Goal: Information Seeking & Learning: Learn about a topic

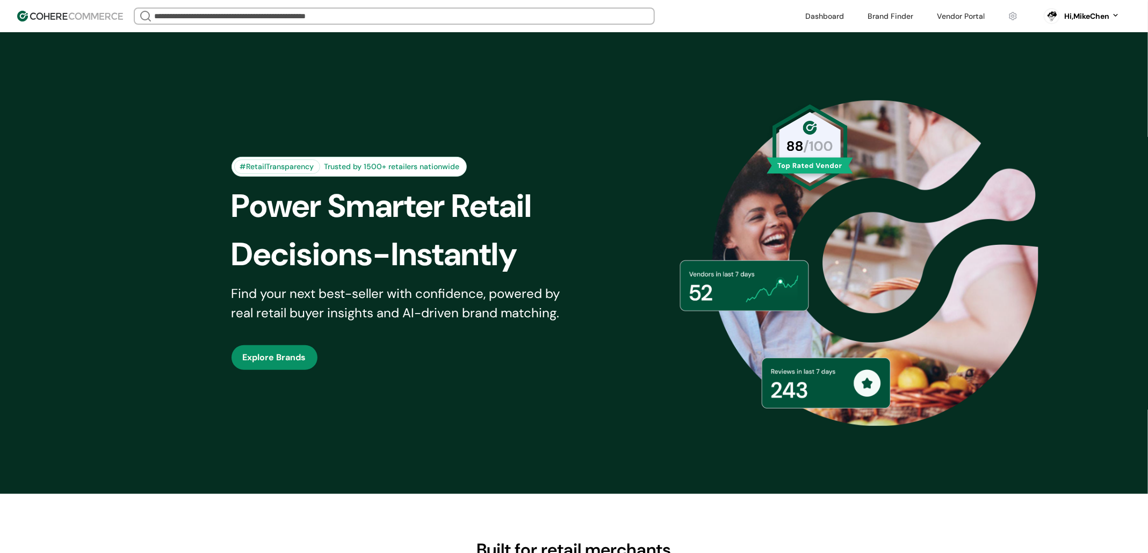
click at [472, 29] on header "We Came Up Empty Looks like there aren’t any matches at the moment. Refine your…" at bounding box center [574, 16] width 1148 height 32
click at [471, 25] on header "We Came Up Empty Looks like there aren’t any matches at the moment. Refine your…" at bounding box center [574, 16] width 1148 height 32
click at [323, 20] on input "search" at bounding box center [394, 16] width 485 height 15
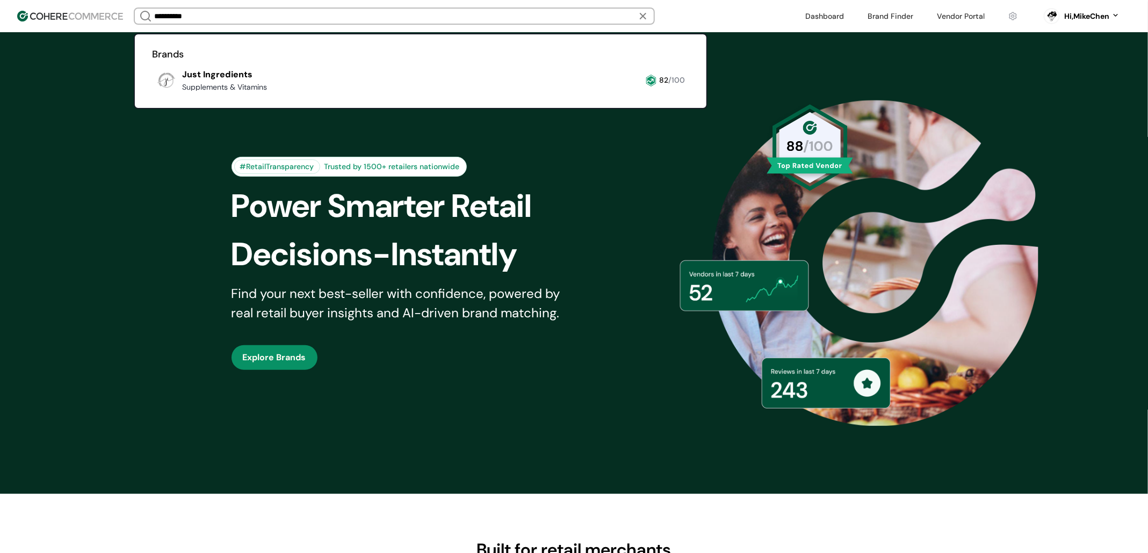
type input "**********"
click at [152, 95] on link at bounding box center [152, 95] width 0 height 0
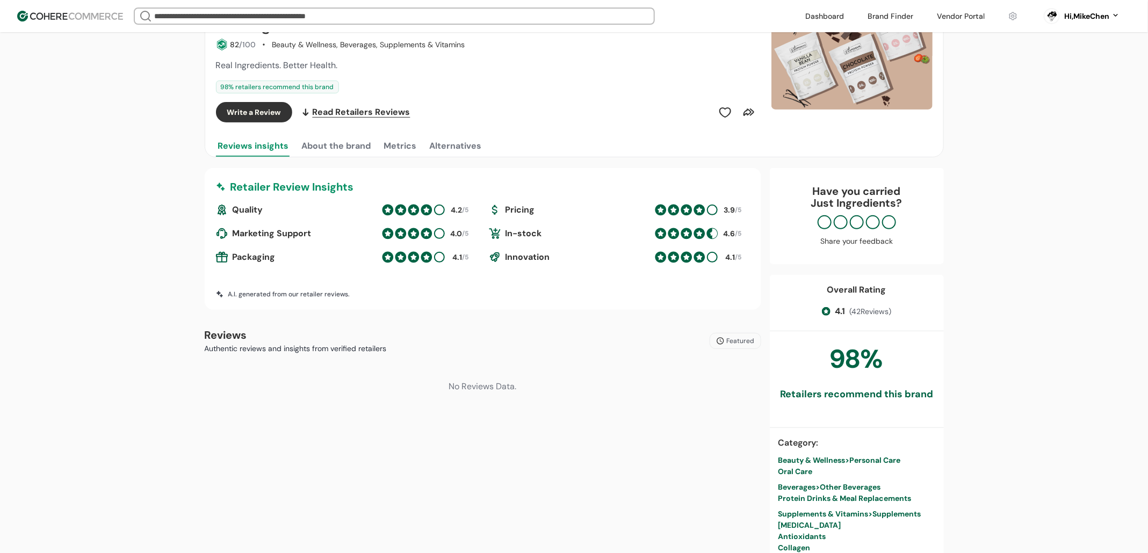
scroll to position [75, 0]
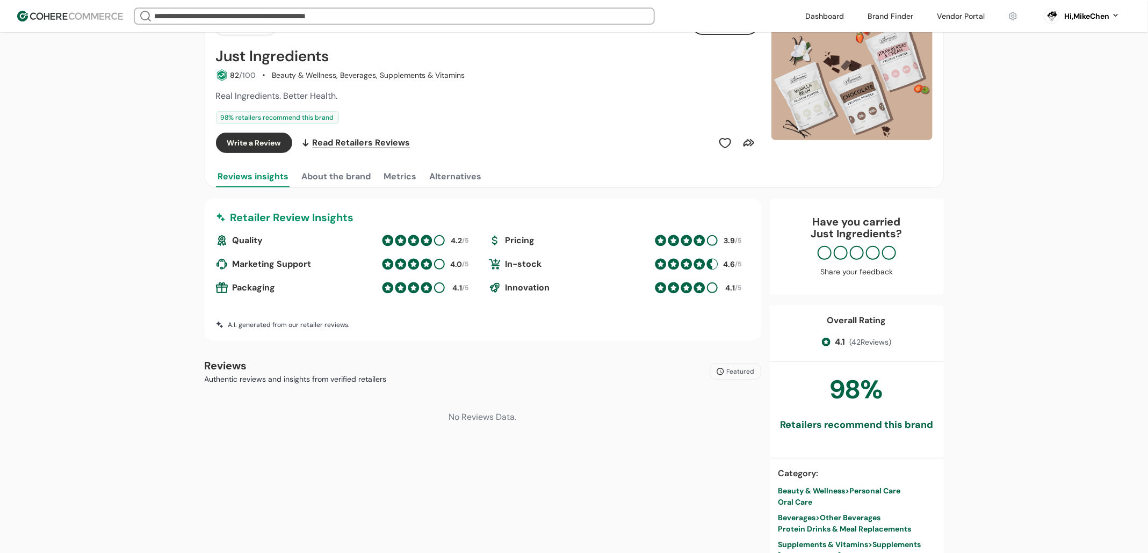
scroll to position [111, 0]
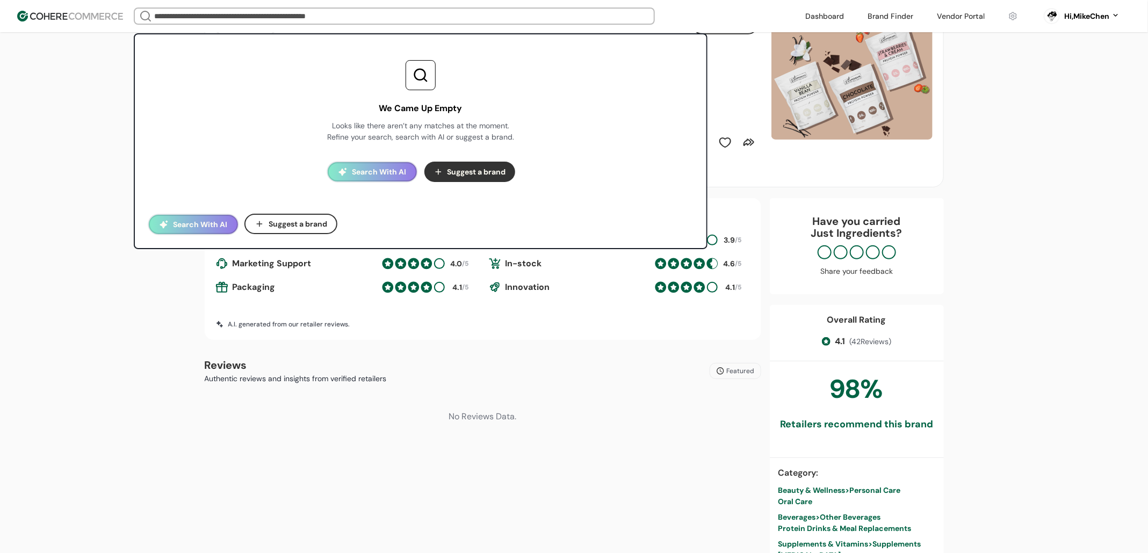
click at [313, 20] on input "search" at bounding box center [394, 16] width 485 height 15
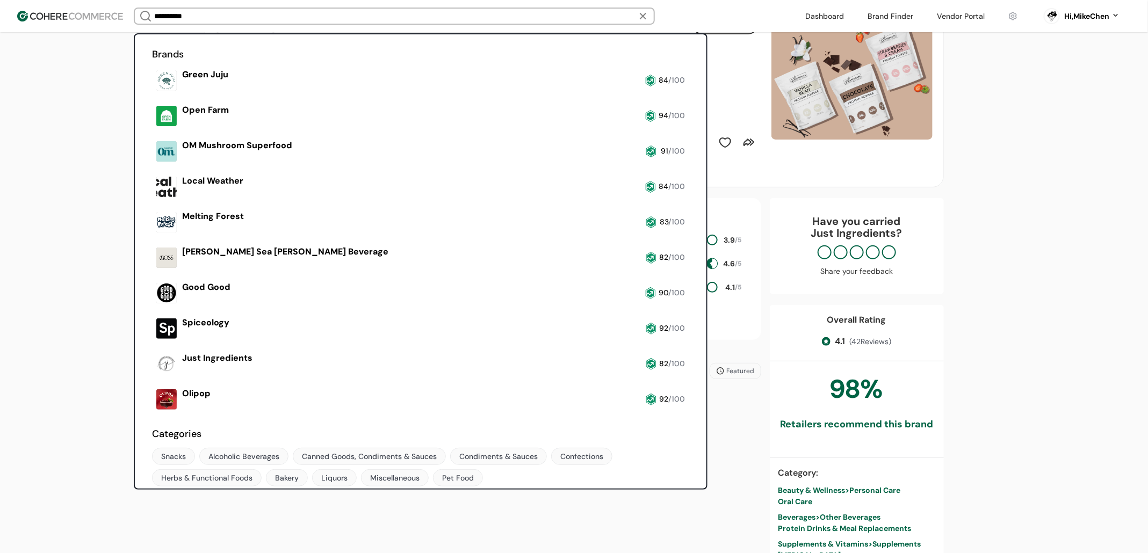
type input "**********"
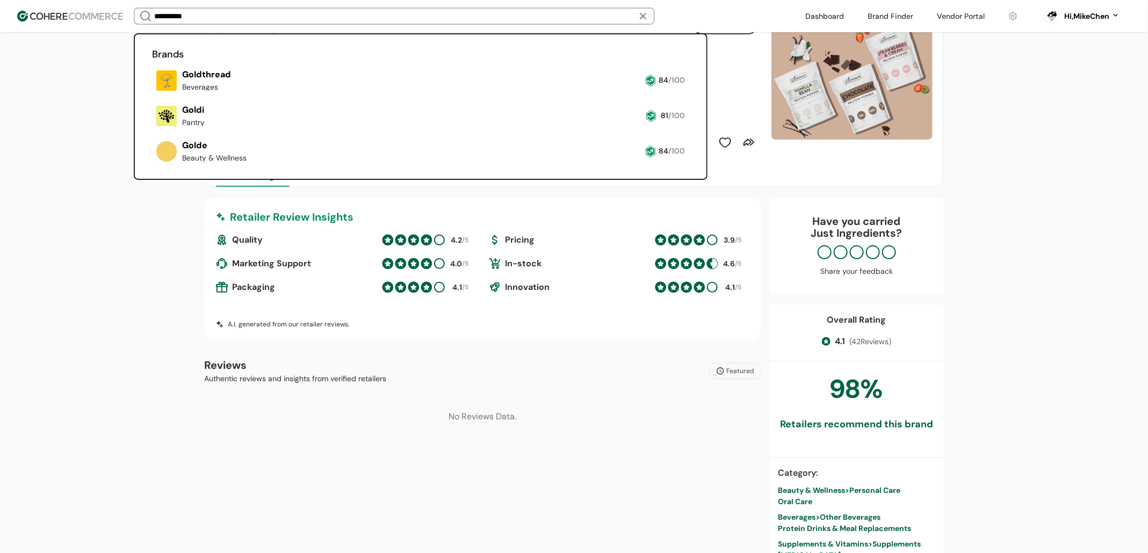
click at [152, 95] on link at bounding box center [152, 95] width 0 height 0
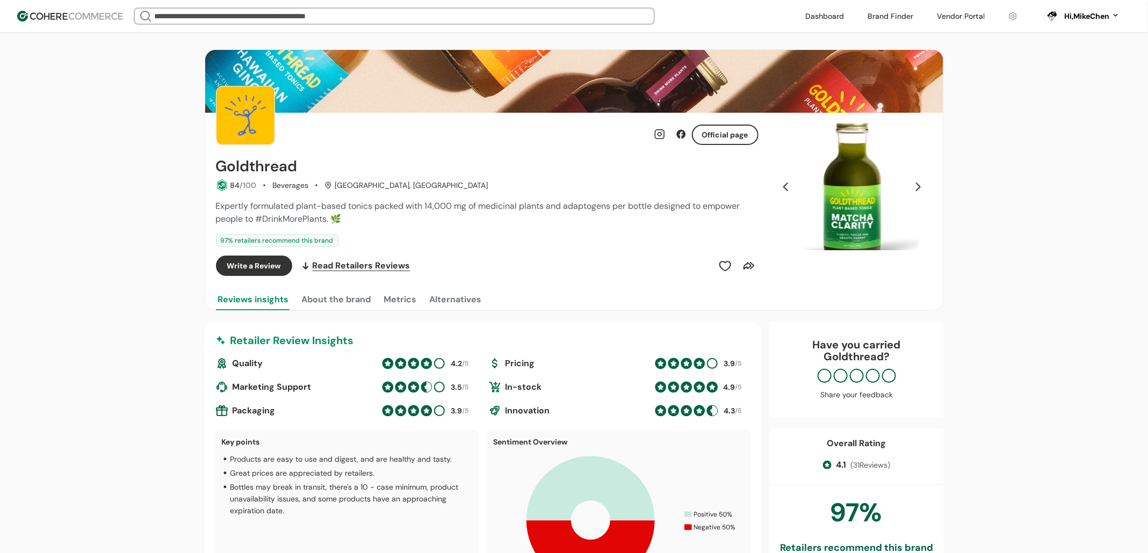
click at [318, 299] on button "About the brand" at bounding box center [337, 299] width 74 height 21
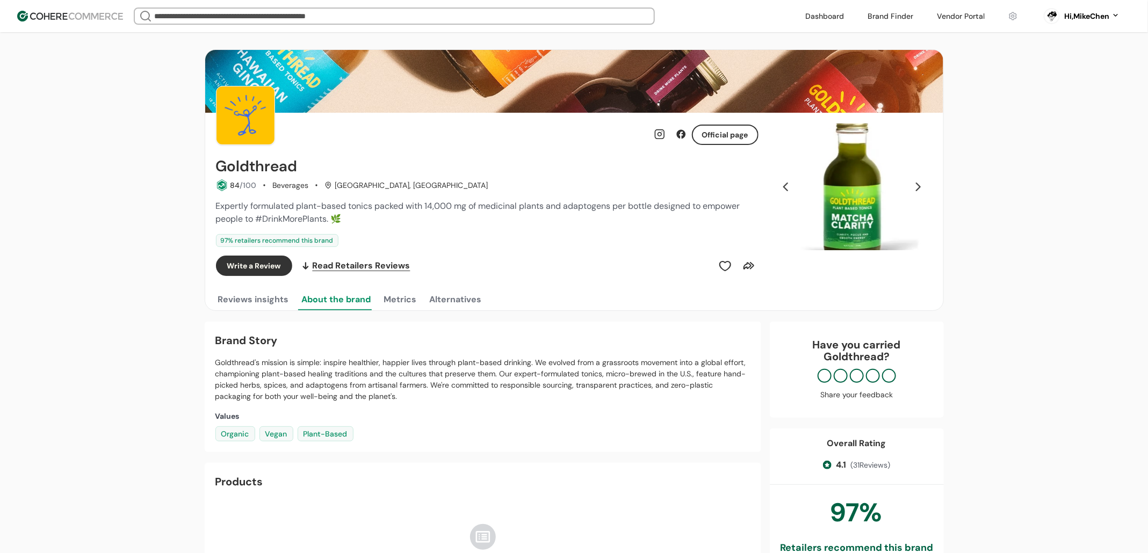
click at [228, 299] on button "Reviews insights" at bounding box center [253, 299] width 75 height 21
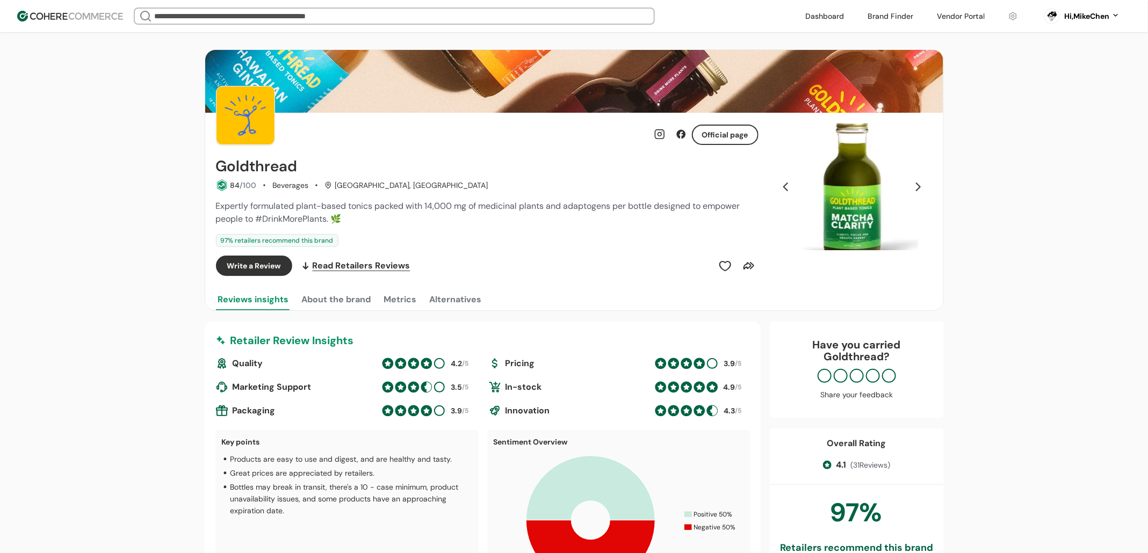
click at [383, 13] on input "search" at bounding box center [394, 16] width 485 height 15
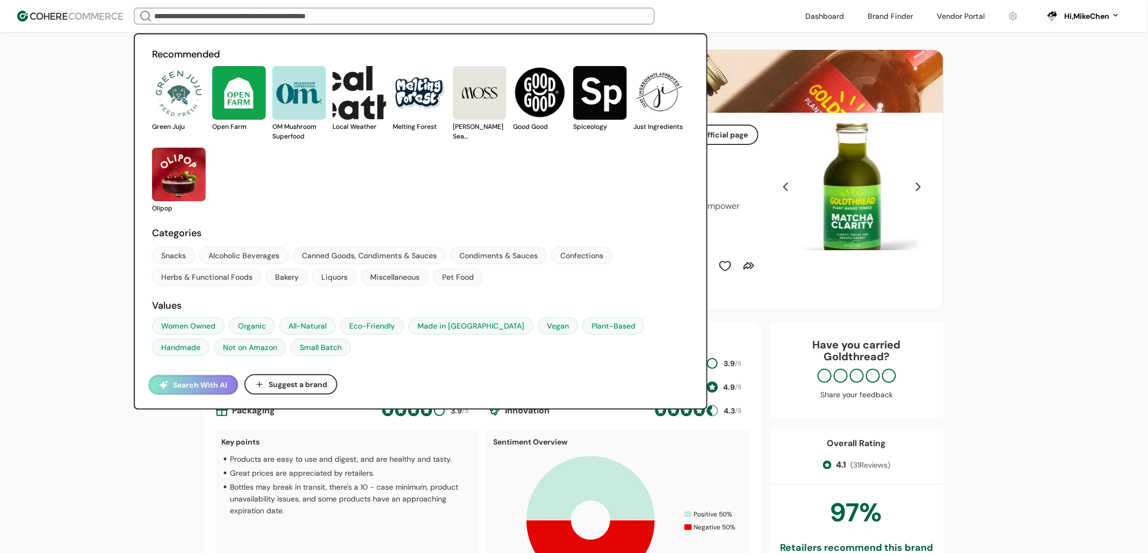
click at [152, 132] on link at bounding box center [152, 132] width 0 height 0
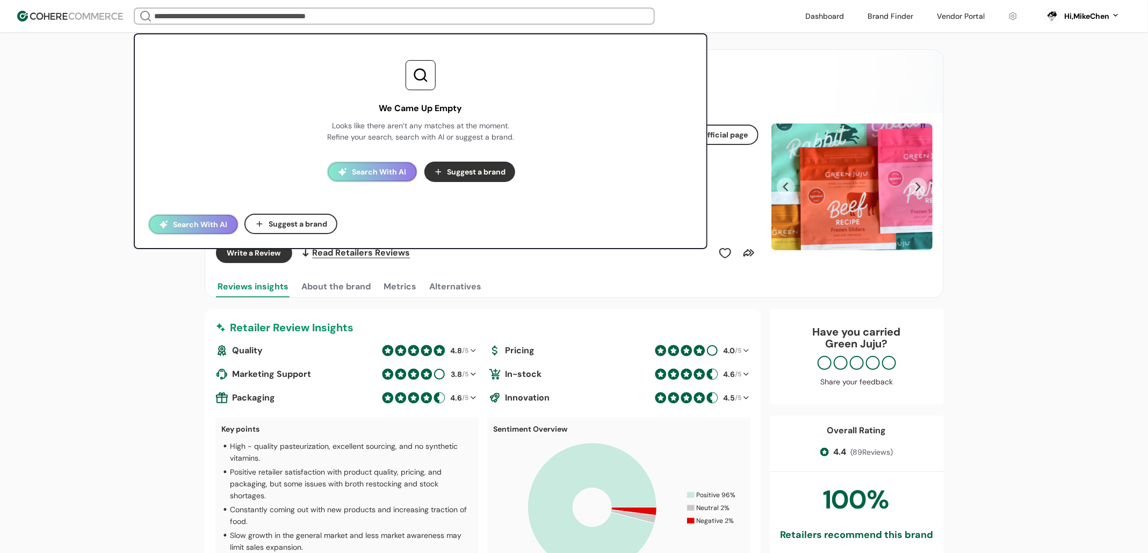
click at [311, 22] on input "search" at bounding box center [394, 16] width 485 height 15
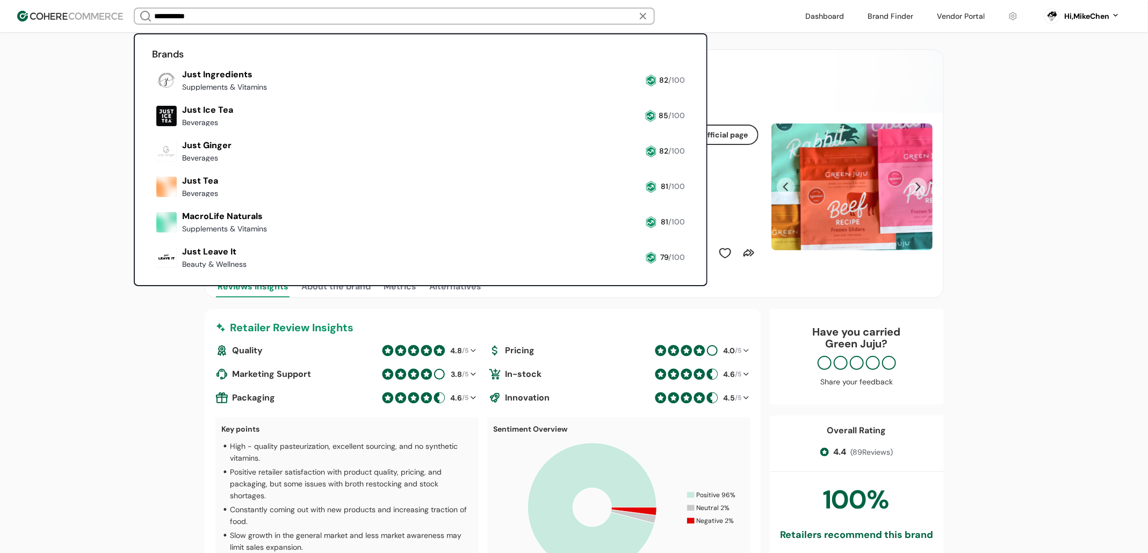
type input "**********"
click at [152, 95] on link at bounding box center [152, 95] width 0 height 0
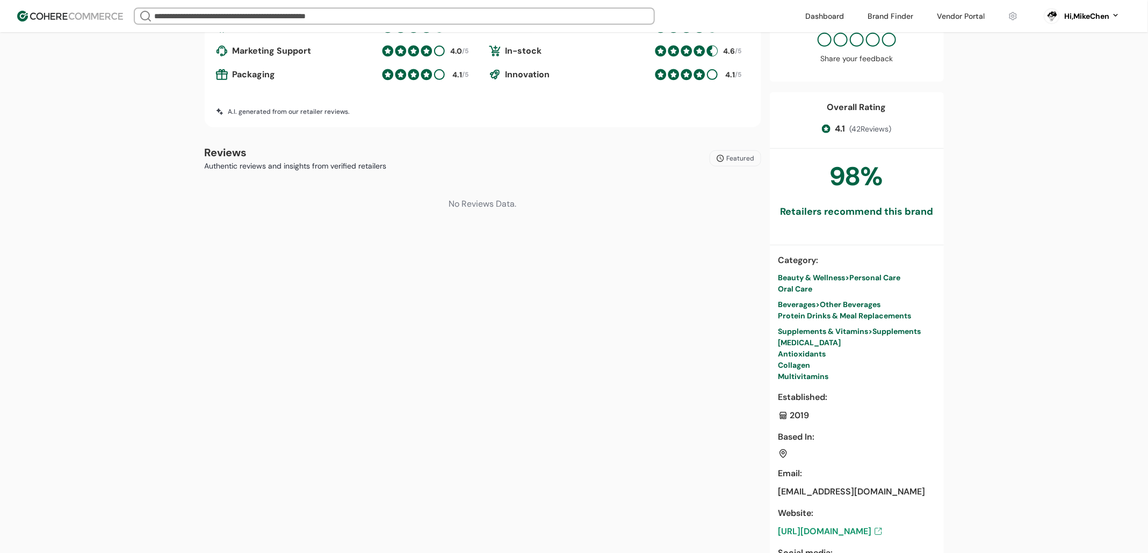
scroll to position [297, 0]
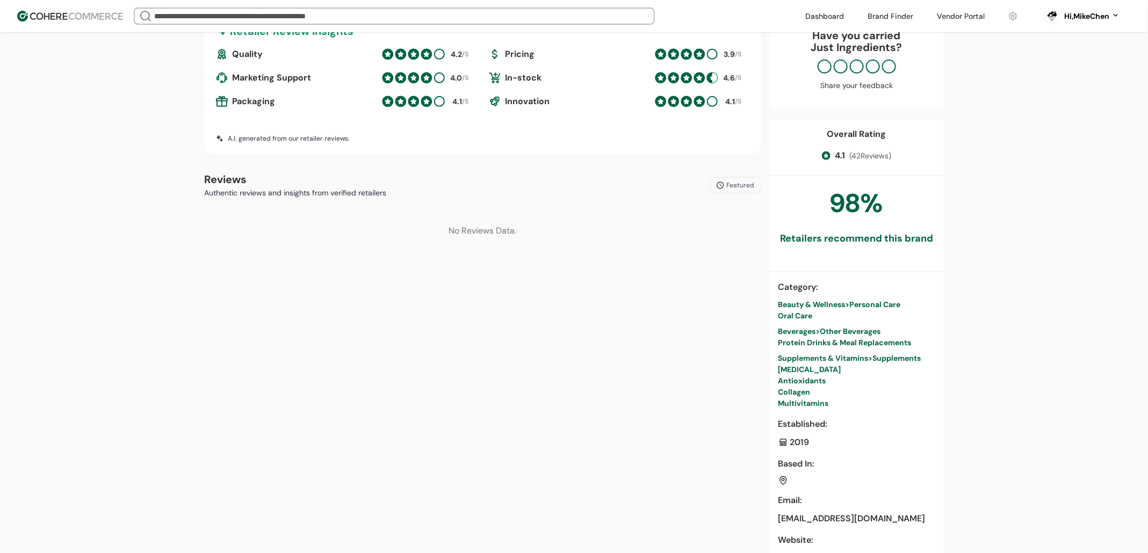
click at [743, 185] on span "Featured" at bounding box center [741, 186] width 28 height 10
click at [738, 237] on span "Time Posted" at bounding box center [742, 233] width 49 height 13
click at [734, 185] on span "Time Posted" at bounding box center [736, 186] width 38 height 10
drag, startPoint x: 724, startPoint y: 240, endPoint x: 723, endPoint y: 253, distance: 12.9
click at [723, 253] on div "Featured Time Posted High to low rating Low to high rating" at bounding box center [742, 245] width 83 height 96
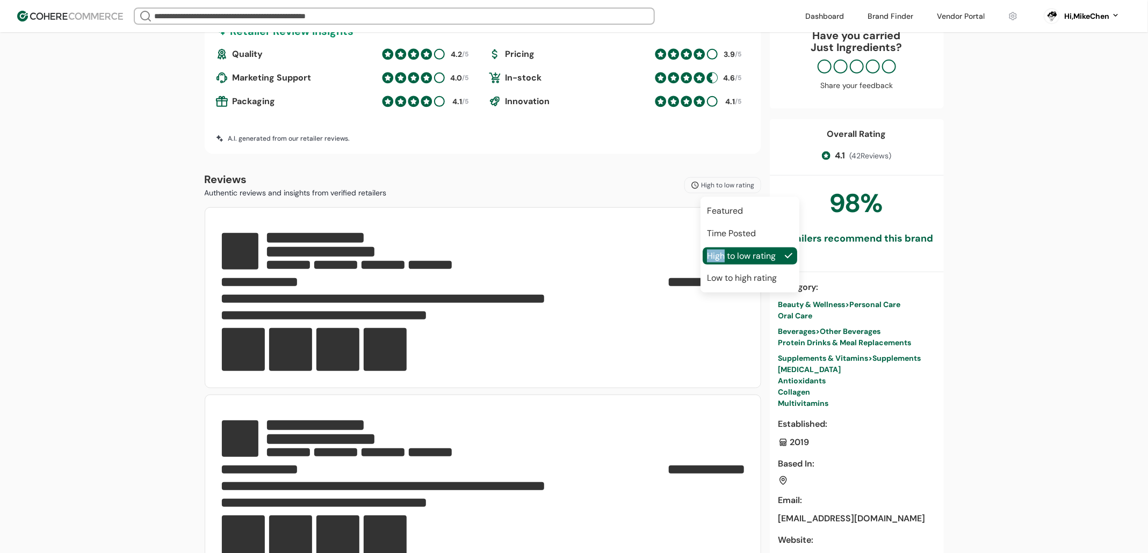
click at [723, 253] on body "We Came Up Empty Looks like there aren’t any matches at the moment. Refine your…" at bounding box center [574, 535] width 1148 height 1664
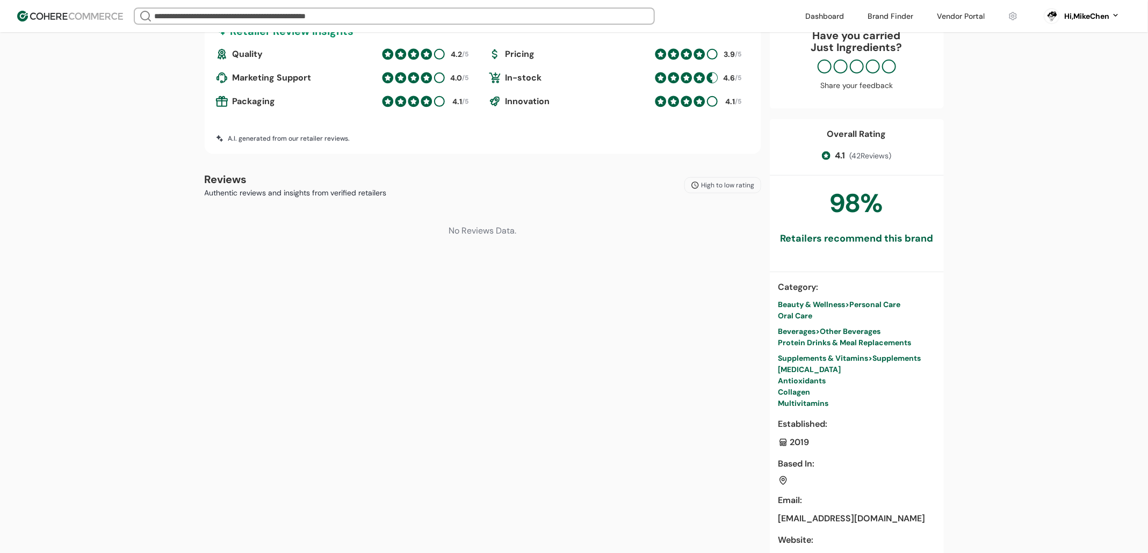
click at [723, 189] on span "High to low rating" at bounding box center [728, 186] width 53 height 10
click at [724, 269] on div "Featured Time Posted High to low rating Low to high rating" at bounding box center [735, 245] width 99 height 96
click at [725, 275] on span "Low to high rating" at bounding box center [727, 278] width 70 height 13
click at [725, 177] on div "Low to high rating" at bounding box center [722, 185] width 78 height 16
click at [731, 265] on div "Featured Time Posted High to low rating Low to high rating" at bounding box center [734, 245] width 100 height 96
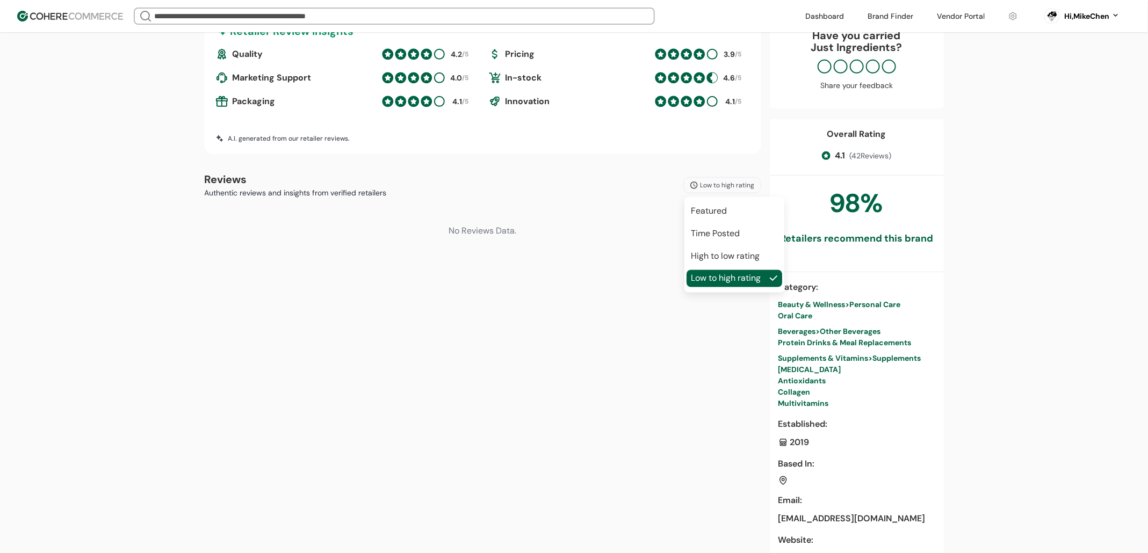
click at [731, 259] on span "High to low rating" at bounding box center [725, 256] width 69 height 13
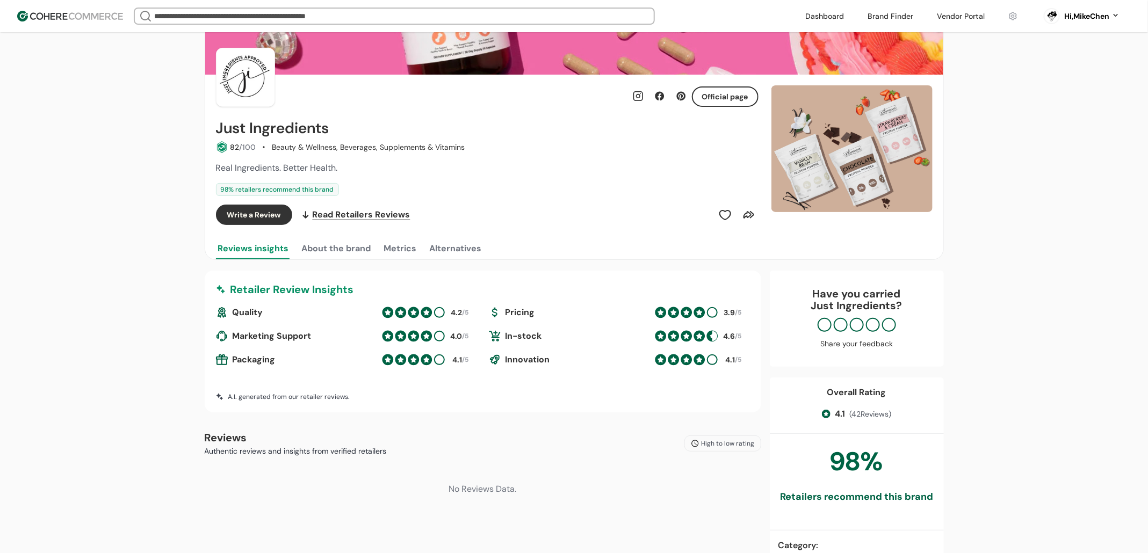
scroll to position [0, 0]
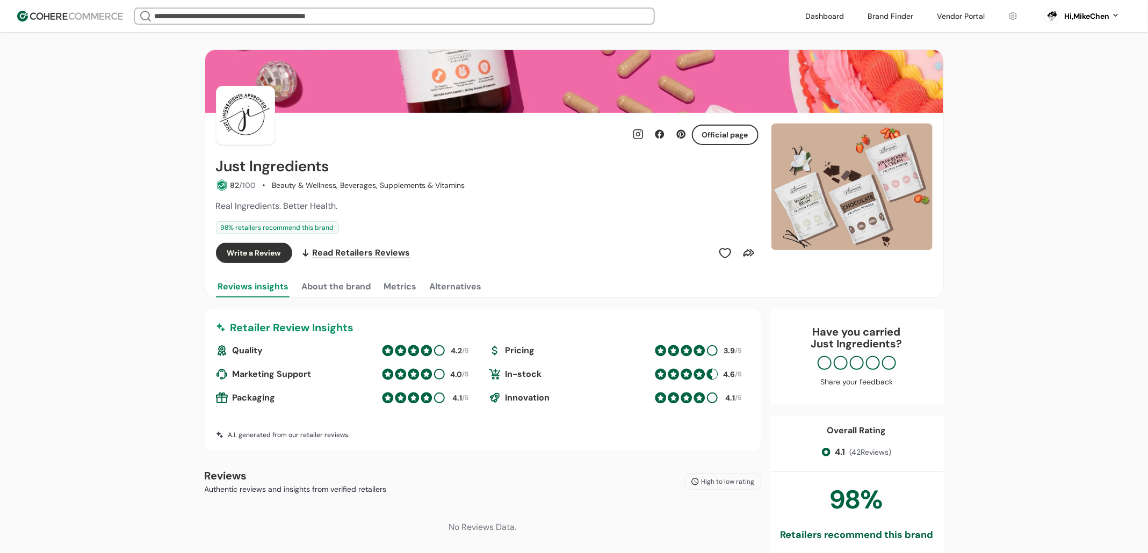
click at [109, 23] on header "We Came Up Empty Looks like there aren’t any matches at the moment. Refine your…" at bounding box center [574, 16] width 1148 height 32
click at [219, 19] on input "search" at bounding box center [394, 16] width 485 height 15
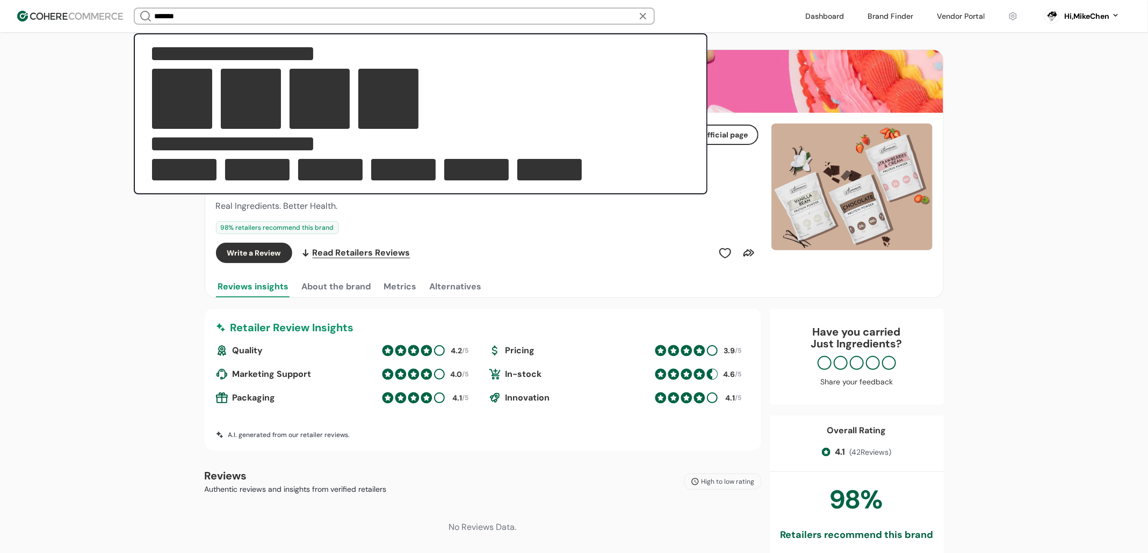
type input "*******"
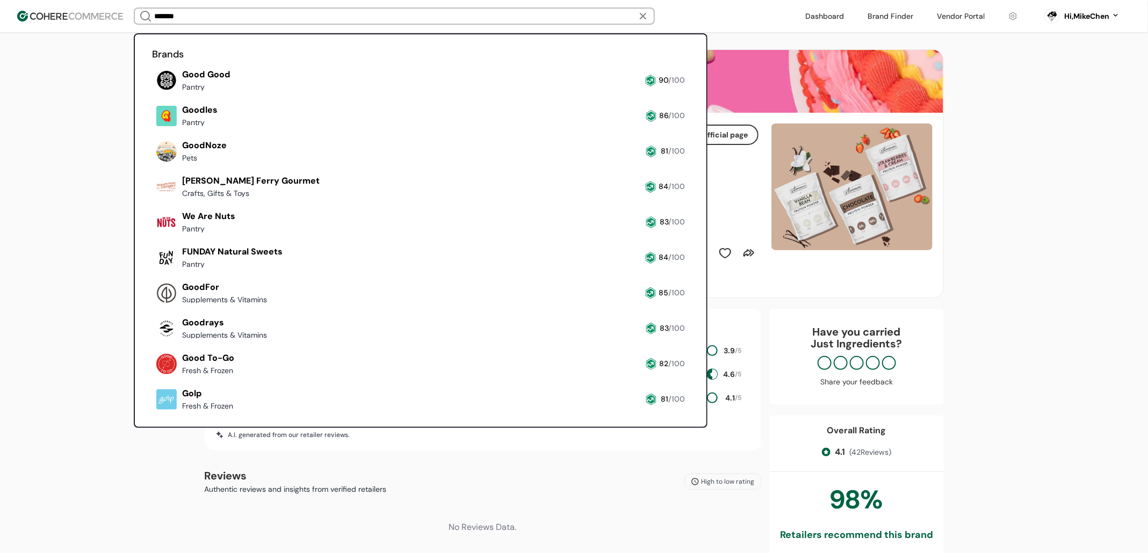
click at [152, 131] on link at bounding box center [152, 131] width 0 height 0
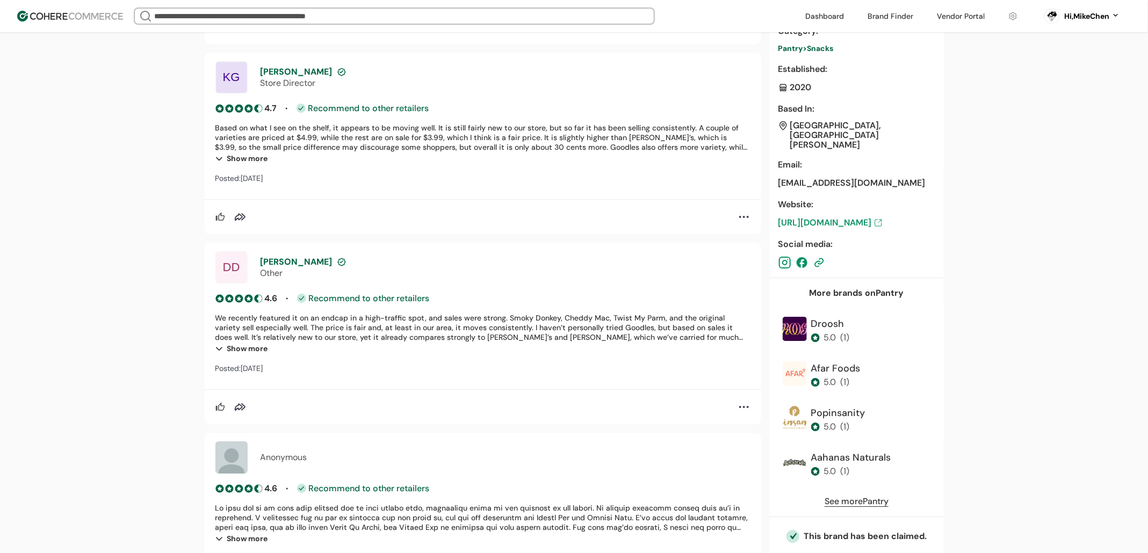
scroll to position [1441, 0]
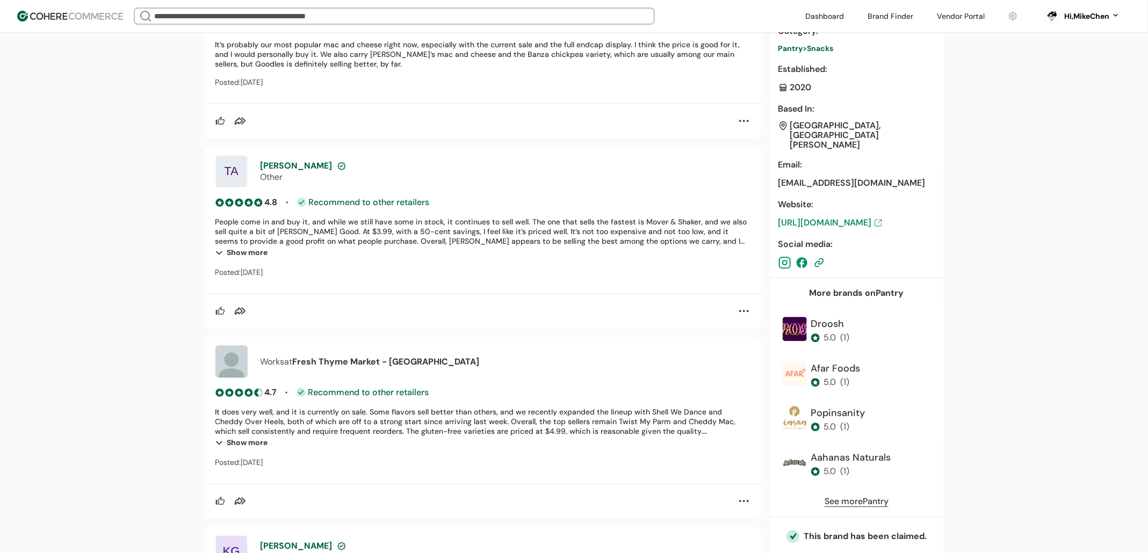
click at [950, 16] on link at bounding box center [961, 16] width 61 height 16
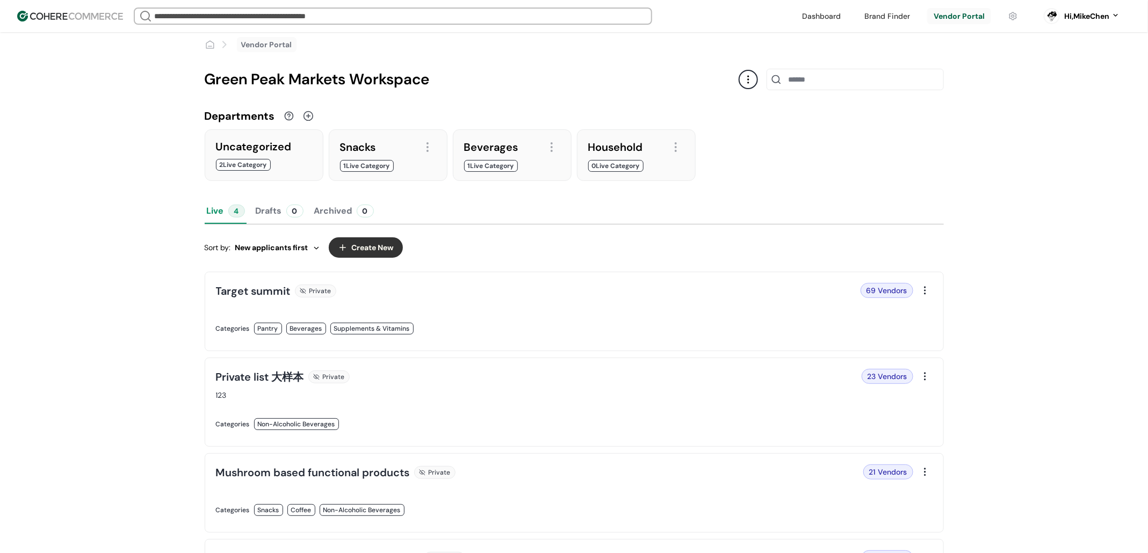
scroll to position [24, 0]
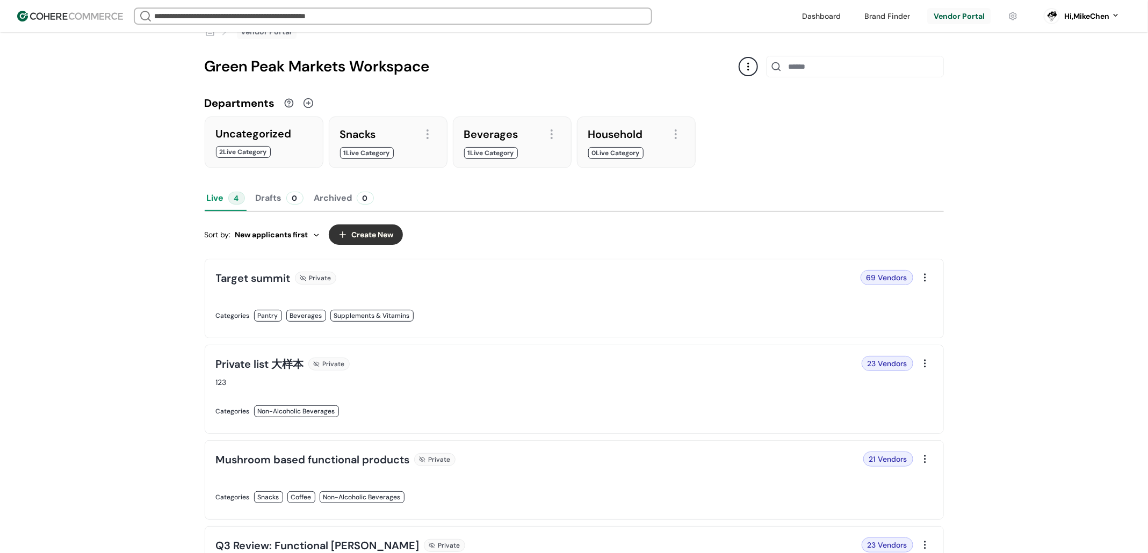
click at [256, 200] on button "Drafts 0" at bounding box center [280, 198] width 52 height 26
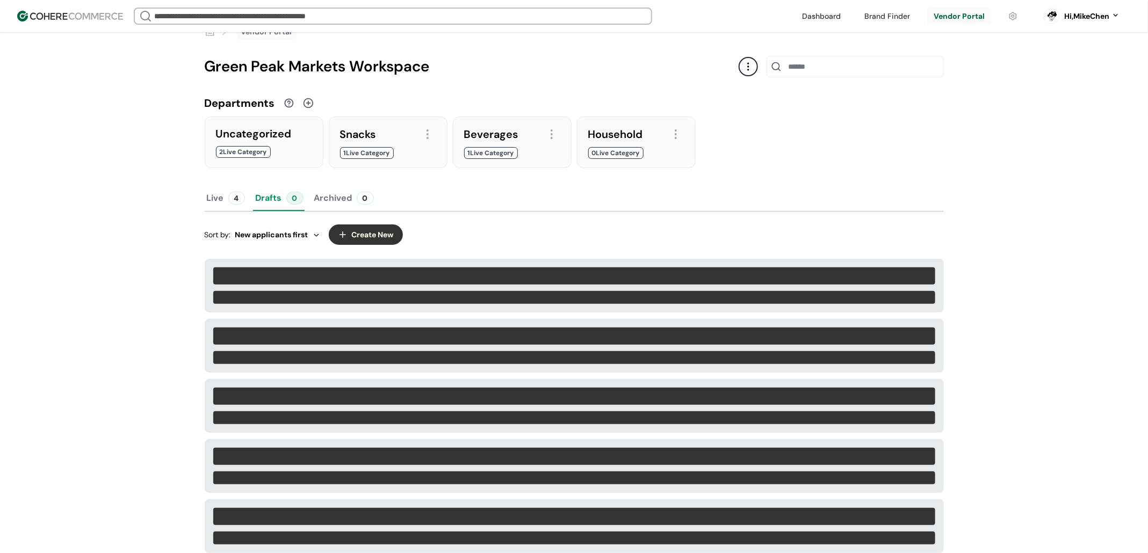
click at [360, 194] on div "0" at bounding box center [365, 198] width 17 height 13
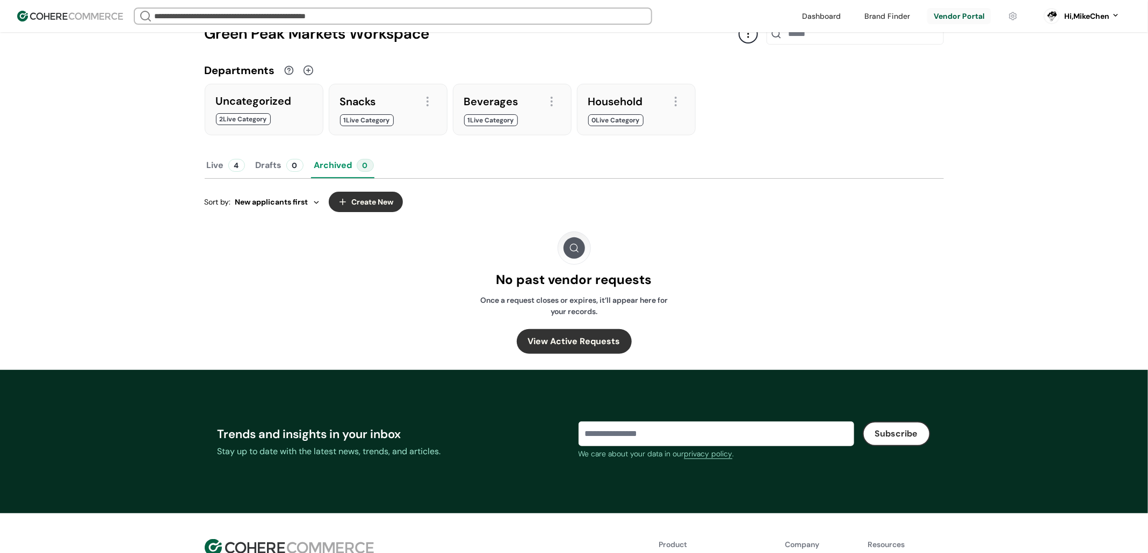
scroll to position [0, 0]
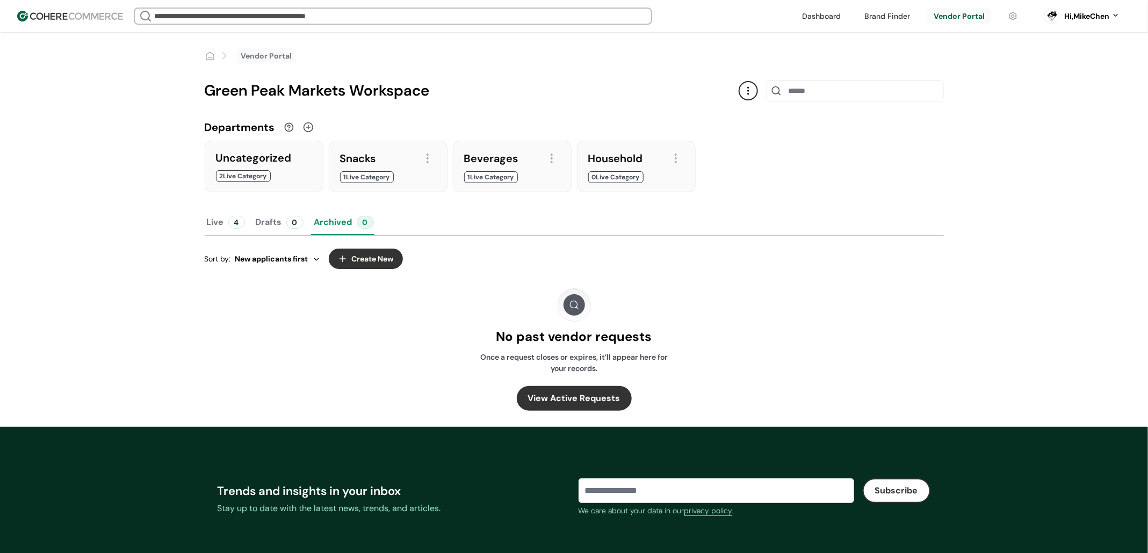
click at [414, 25] on header "We Came Up Empty Looks like there aren’t any matches at the moment. Refine your…" at bounding box center [574, 16] width 1148 height 32
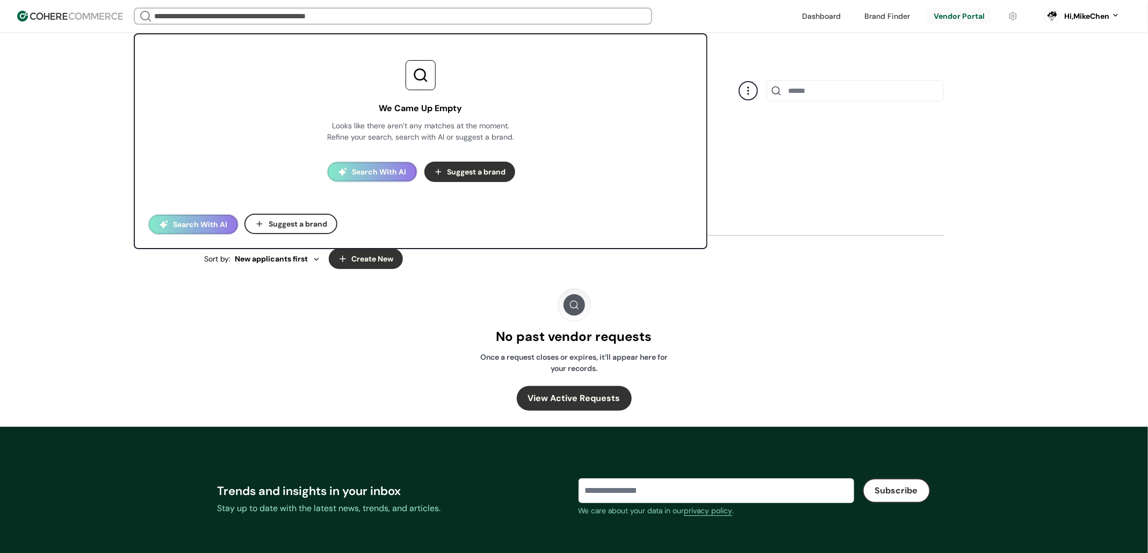
click at [414, 15] on input "search" at bounding box center [393, 16] width 482 height 15
